Goal: Information Seeking & Learning: Learn about a topic

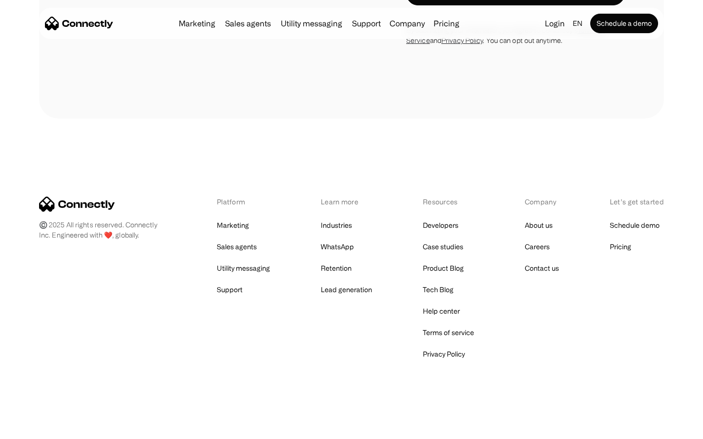
scroll to position [3472, 0]
